Goal: Find specific page/section: Find specific page/section

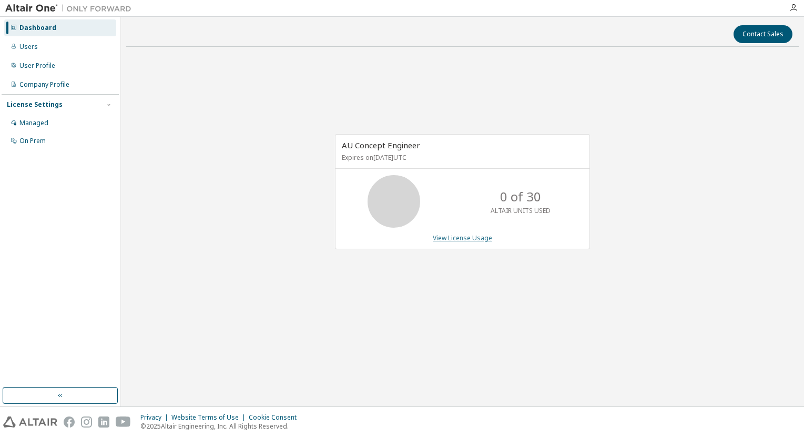
click at [456, 237] on link "View License Usage" at bounding box center [462, 237] width 59 height 9
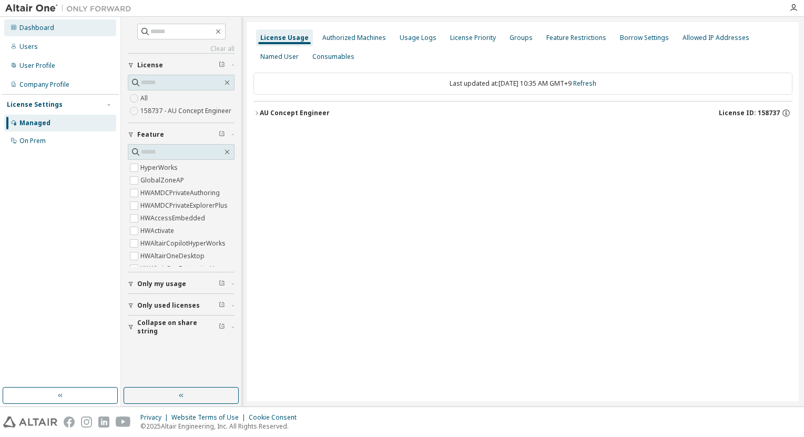
click at [39, 29] on div "Dashboard" at bounding box center [36, 28] width 35 height 8
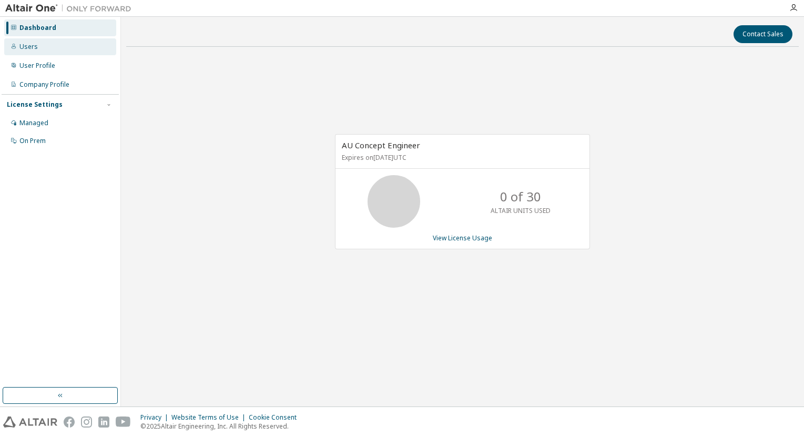
click at [32, 45] on div "Users" at bounding box center [28, 47] width 18 height 8
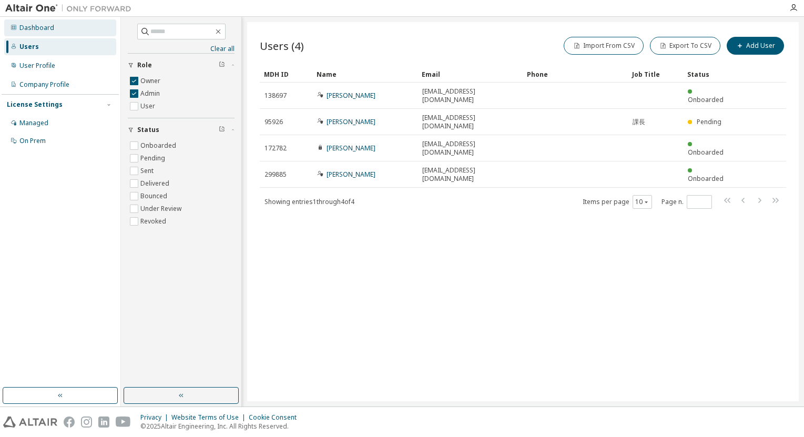
click at [42, 22] on div "Dashboard" at bounding box center [60, 27] width 112 height 17
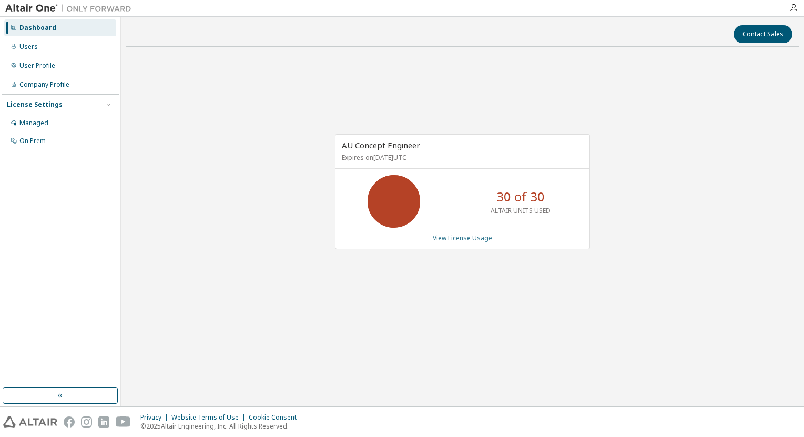
click at [464, 236] on link "View License Usage" at bounding box center [462, 237] width 59 height 9
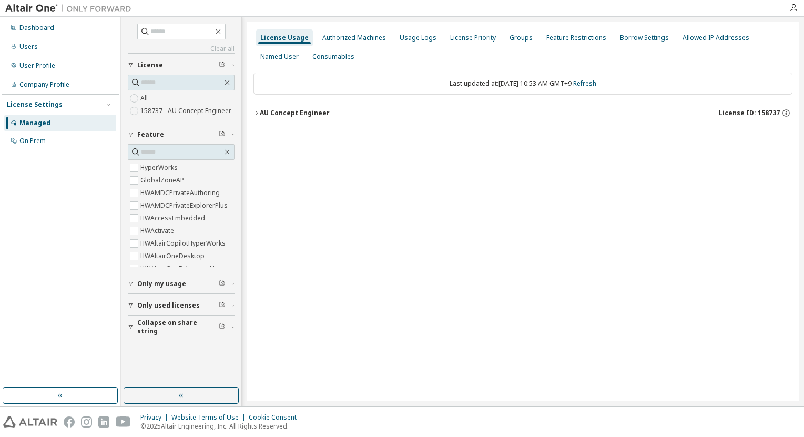
click at [256, 115] on icon "button" at bounding box center [256, 113] width 6 height 6
